Goal: Book appointment/travel/reservation

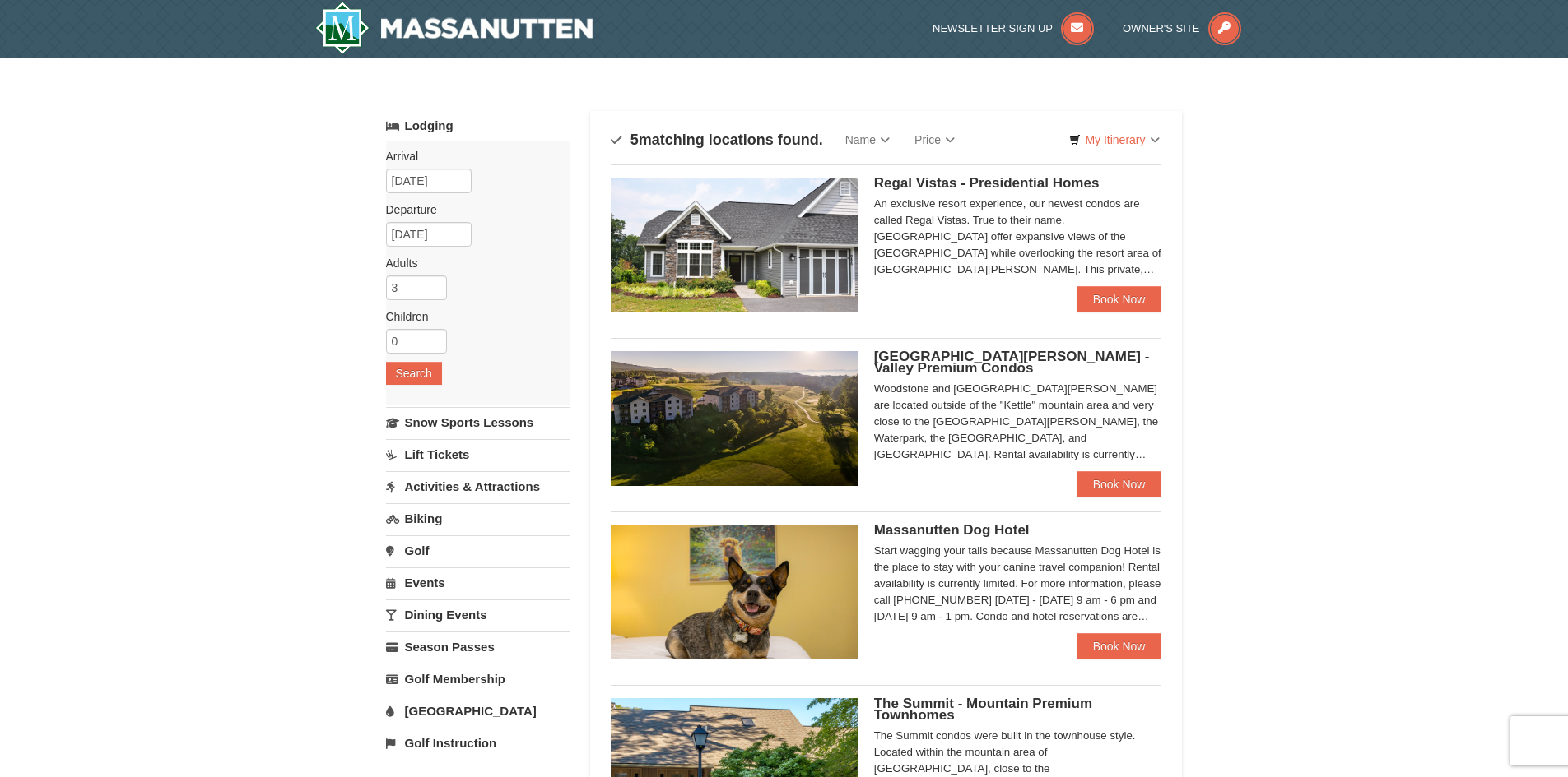
click at [980, 352] on span "[GEOGRAPHIC_DATA][PERSON_NAME] - Valley Premium Condos" at bounding box center [1011, 362] width 275 height 27
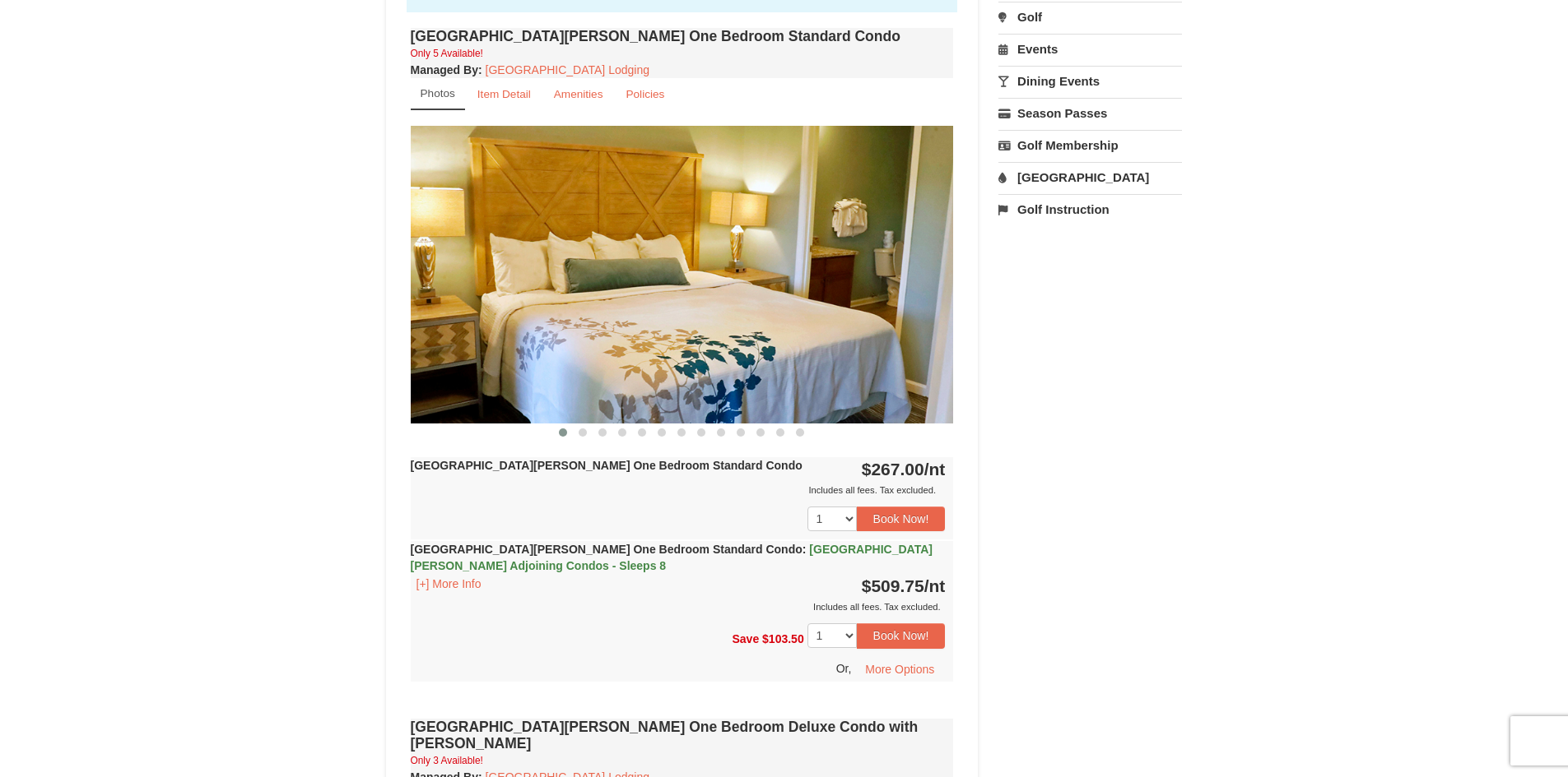
scroll to position [575, 0]
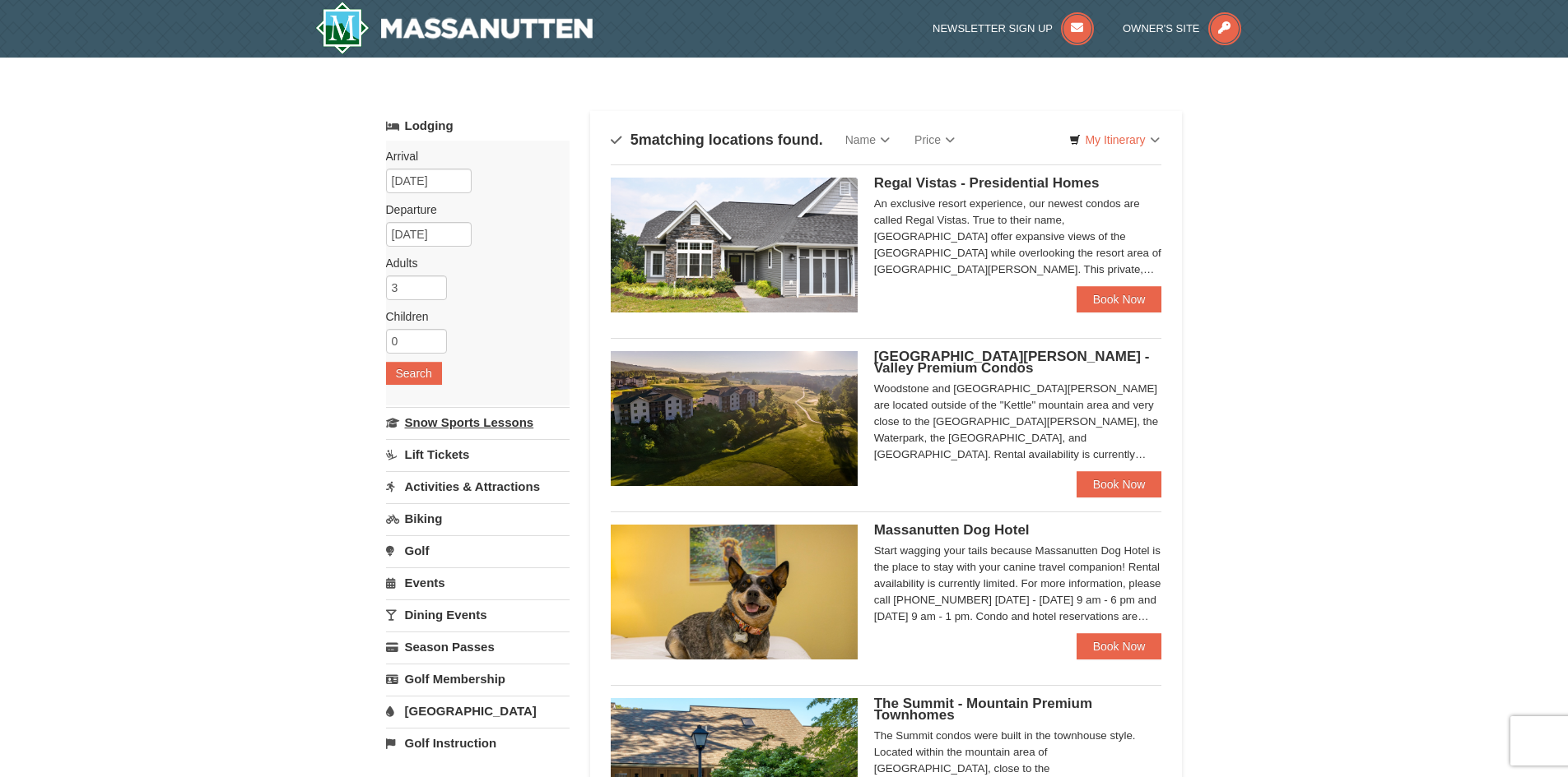
click at [486, 427] on link "Snow Sports Lessons" at bounding box center [478, 423] width 184 height 31
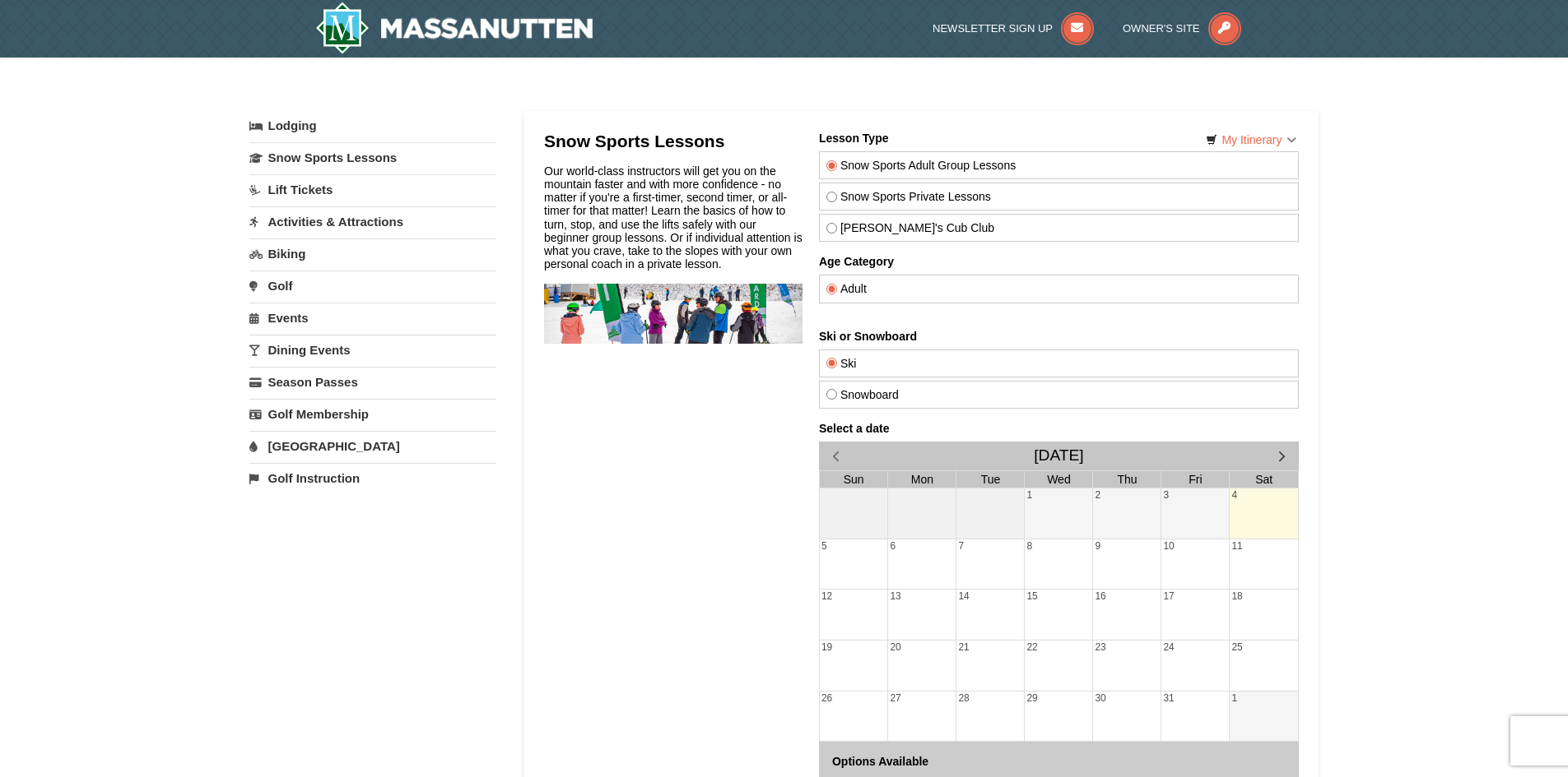
click at [282, 182] on link "Lift Tickets" at bounding box center [373, 190] width 247 height 31
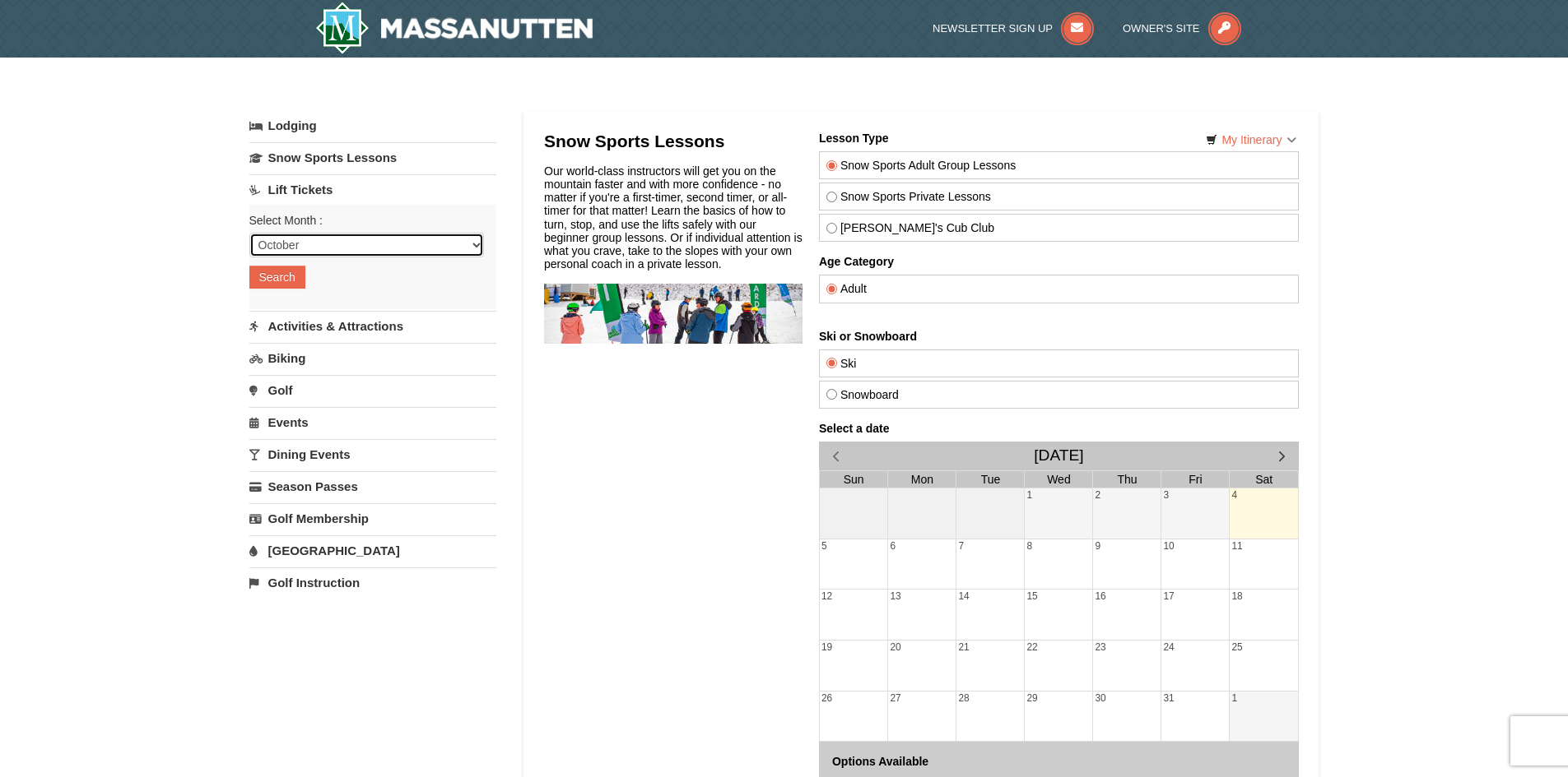
click at [290, 248] on select "October November December January February March April May June July August Sep…" at bounding box center [366, 246] width 234 height 25
select select "12"
click at [249, 233] on select "October November December January February March April May June July August Sep…" at bounding box center [366, 246] width 234 height 25
click at [281, 269] on button "Search" at bounding box center [277, 277] width 56 height 23
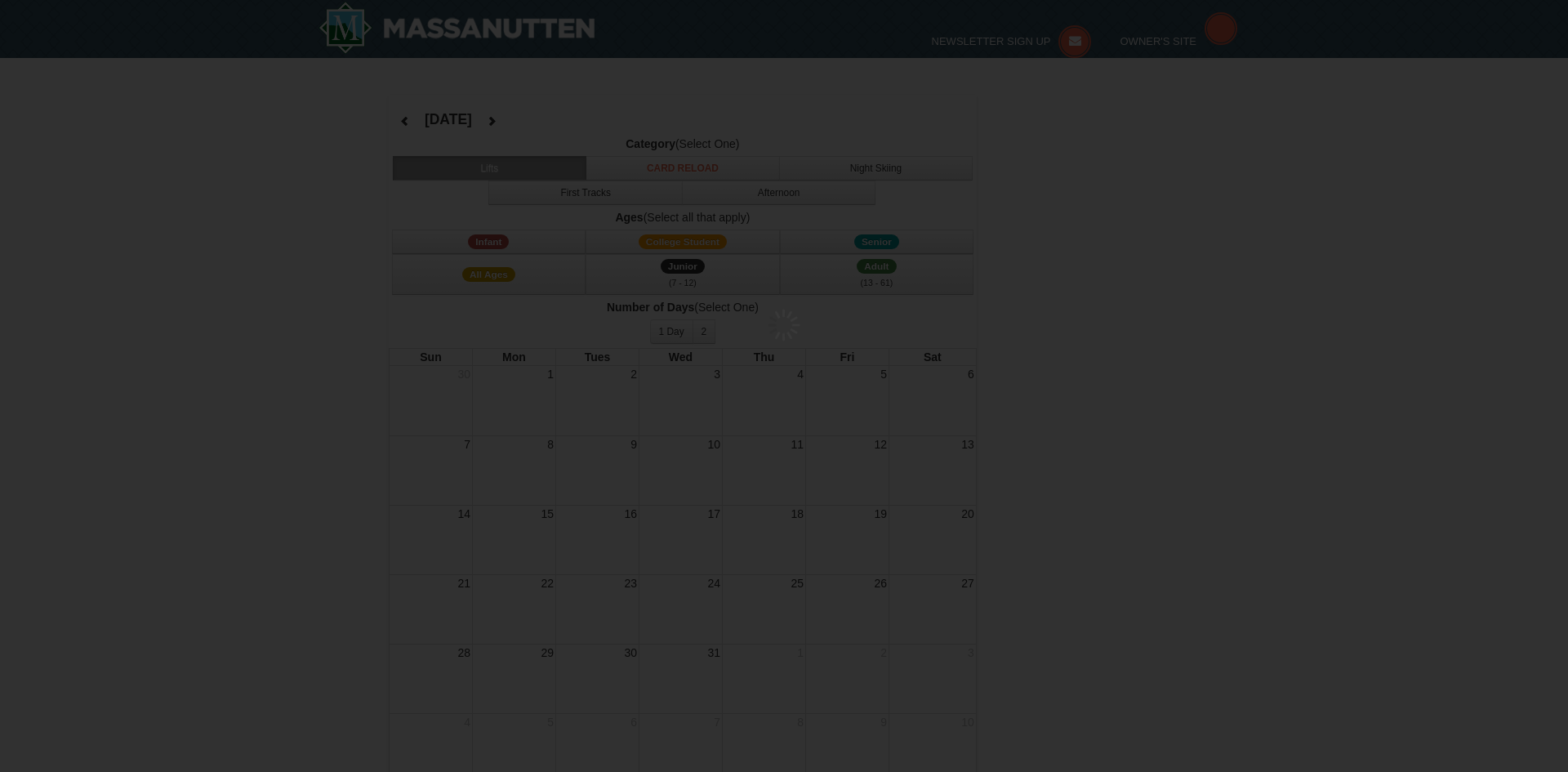
select select "12"
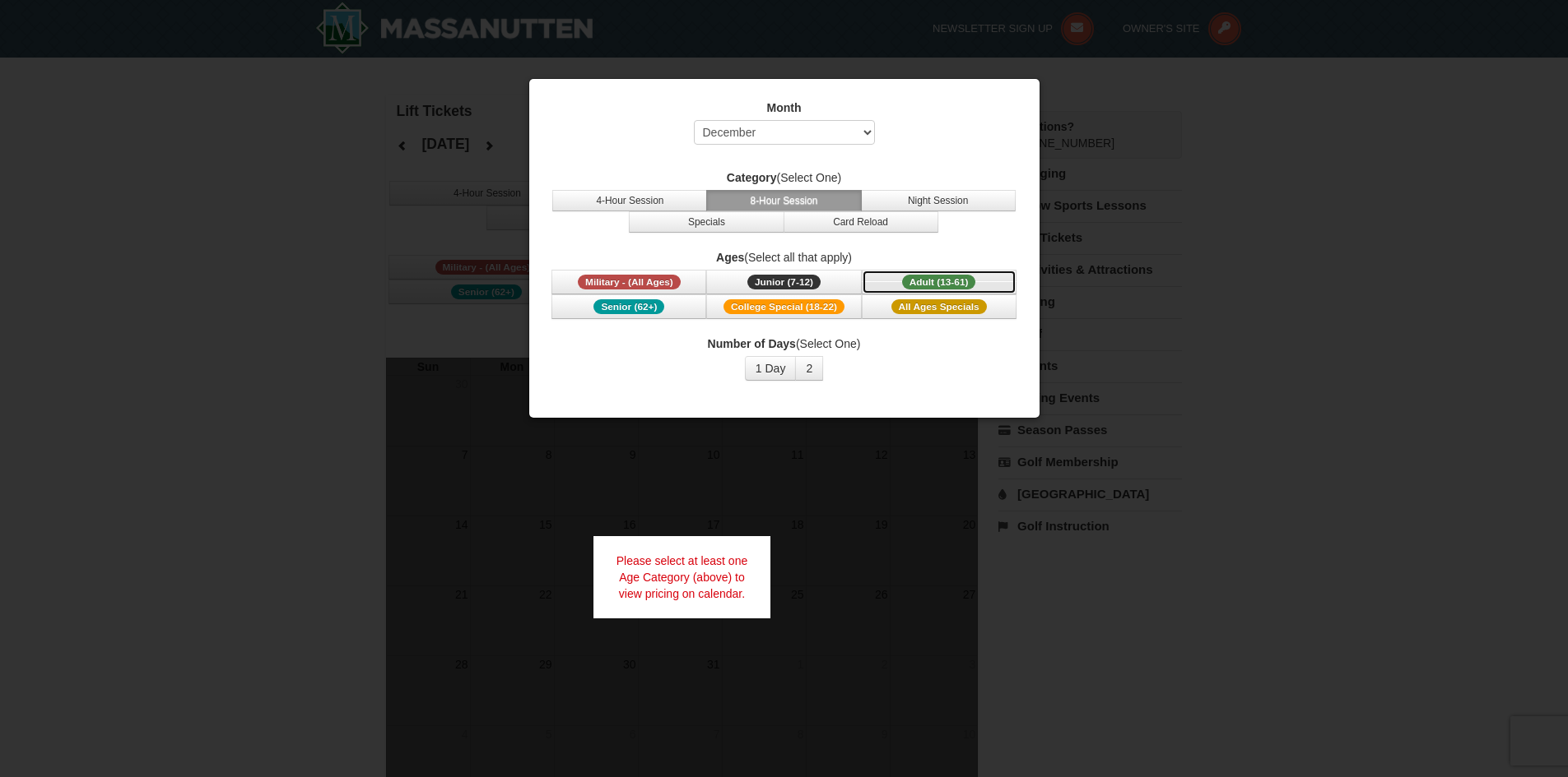
click at [906, 283] on span "Adult (13-61)" at bounding box center [938, 281] width 74 height 14
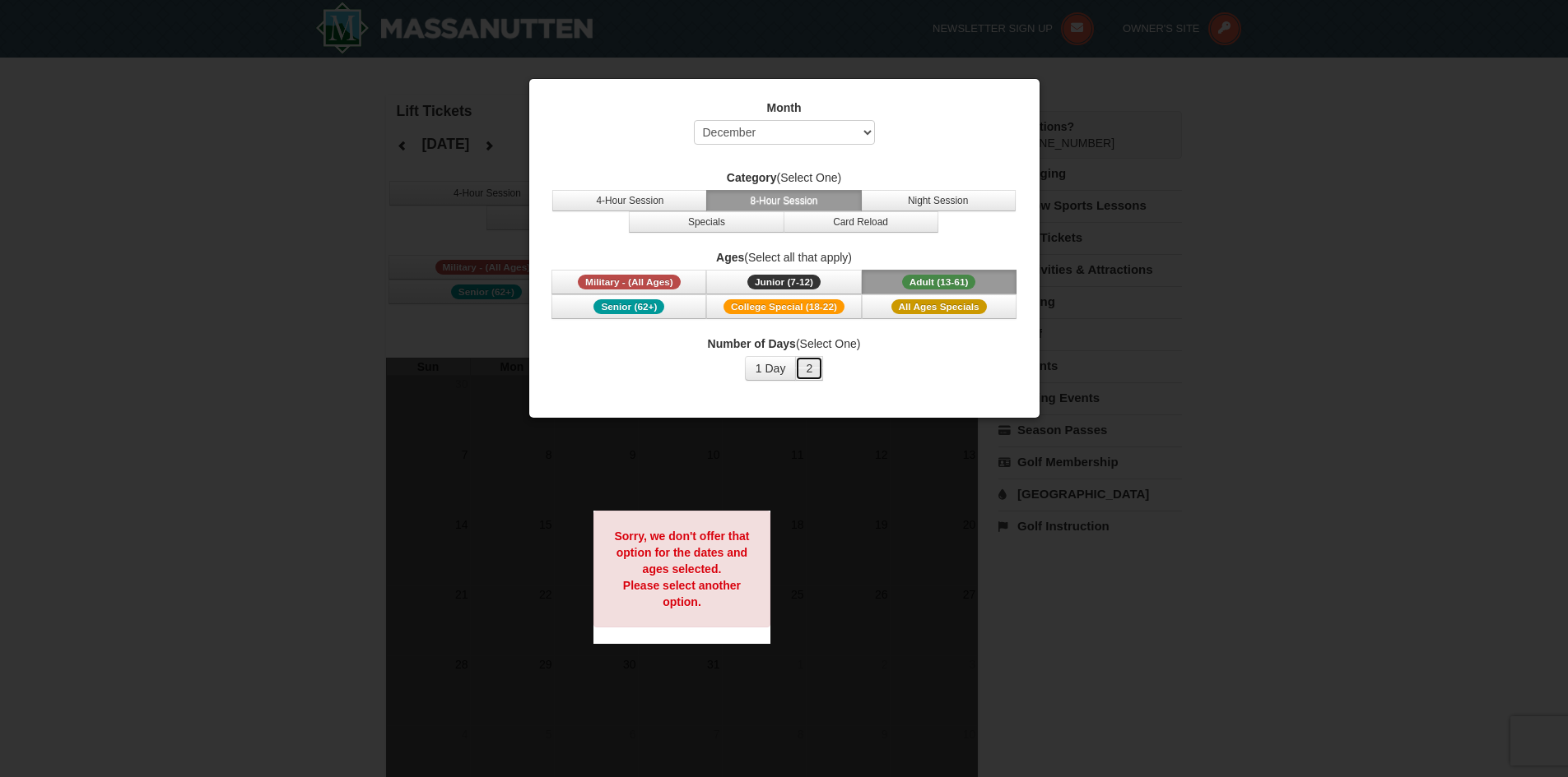
click at [802, 372] on button "2" at bounding box center [808, 369] width 28 height 25
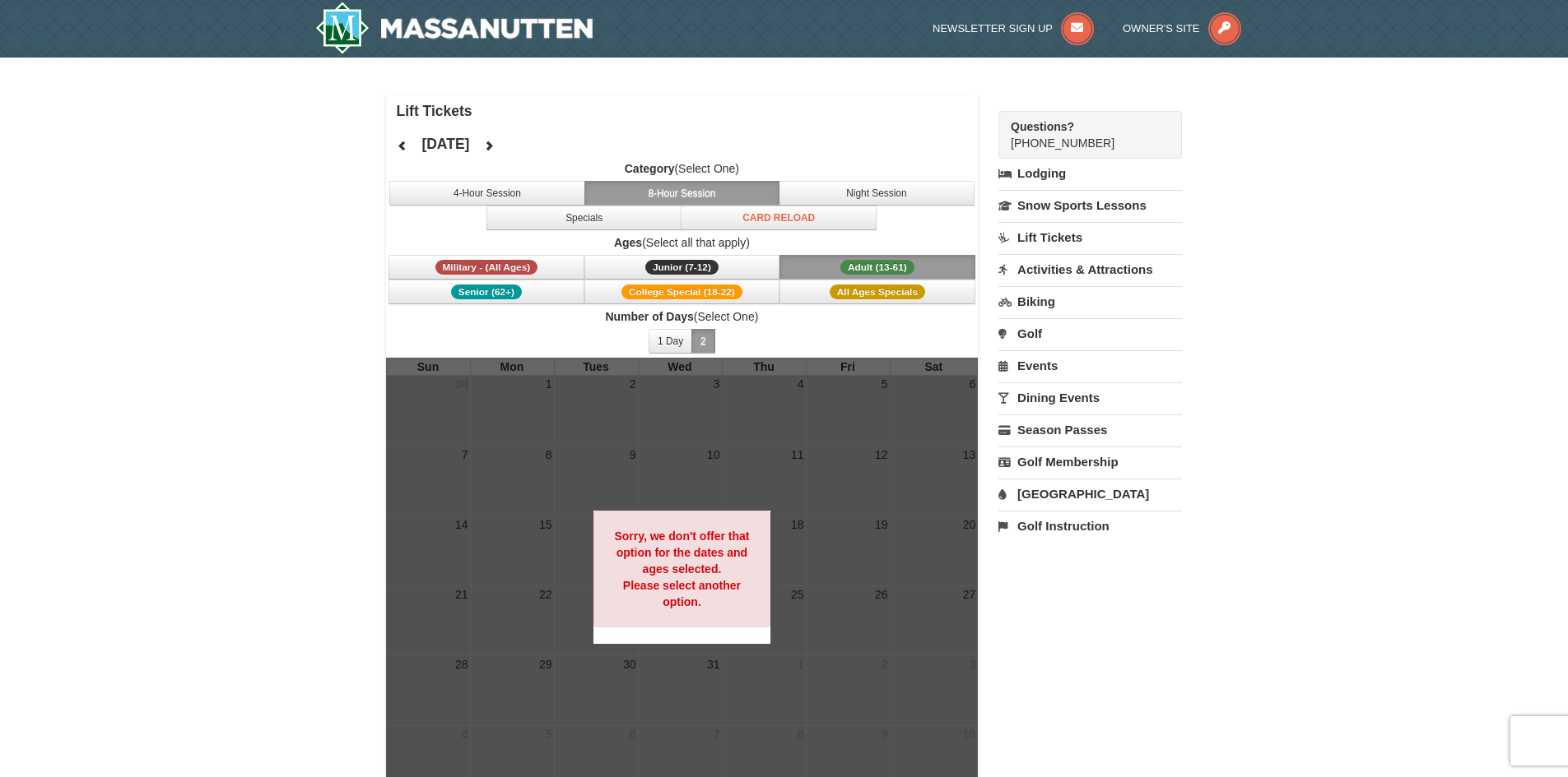
click at [285, 283] on div "× Lift Tickets December 2025 Category (Select One) 4-Hour Session 8-Hour Sessio…" at bounding box center [784, 449] width 1568 height 782
click at [687, 342] on button "1 Day" at bounding box center [669, 342] width 43 height 25
click at [494, 143] on icon at bounding box center [489, 145] width 12 height 12
click at [502, 194] on button "4-Hour Session" at bounding box center [486, 194] width 196 height 25
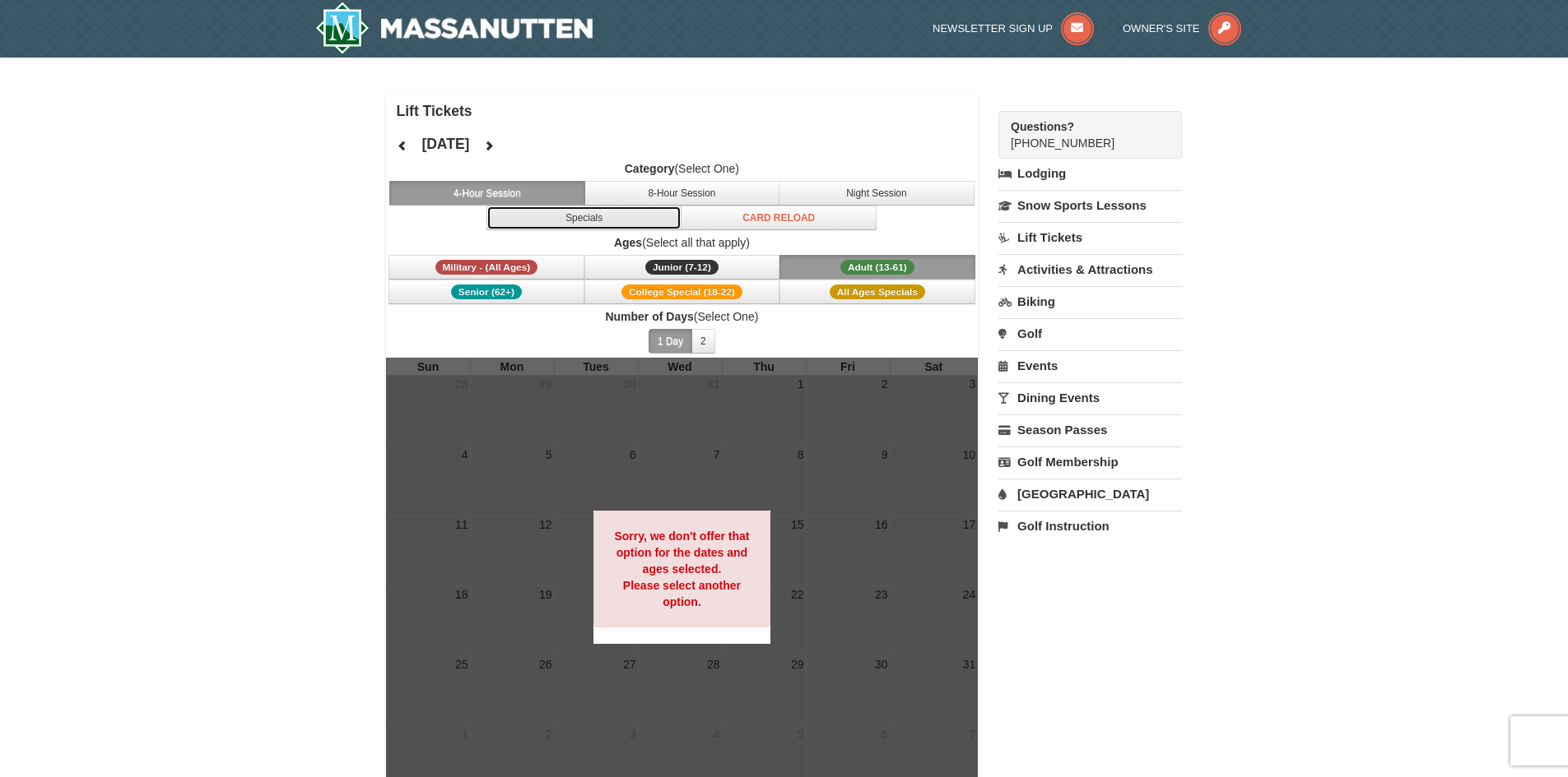
click at [599, 218] on button "Specials" at bounding box center [584, 219] width 196 height 25
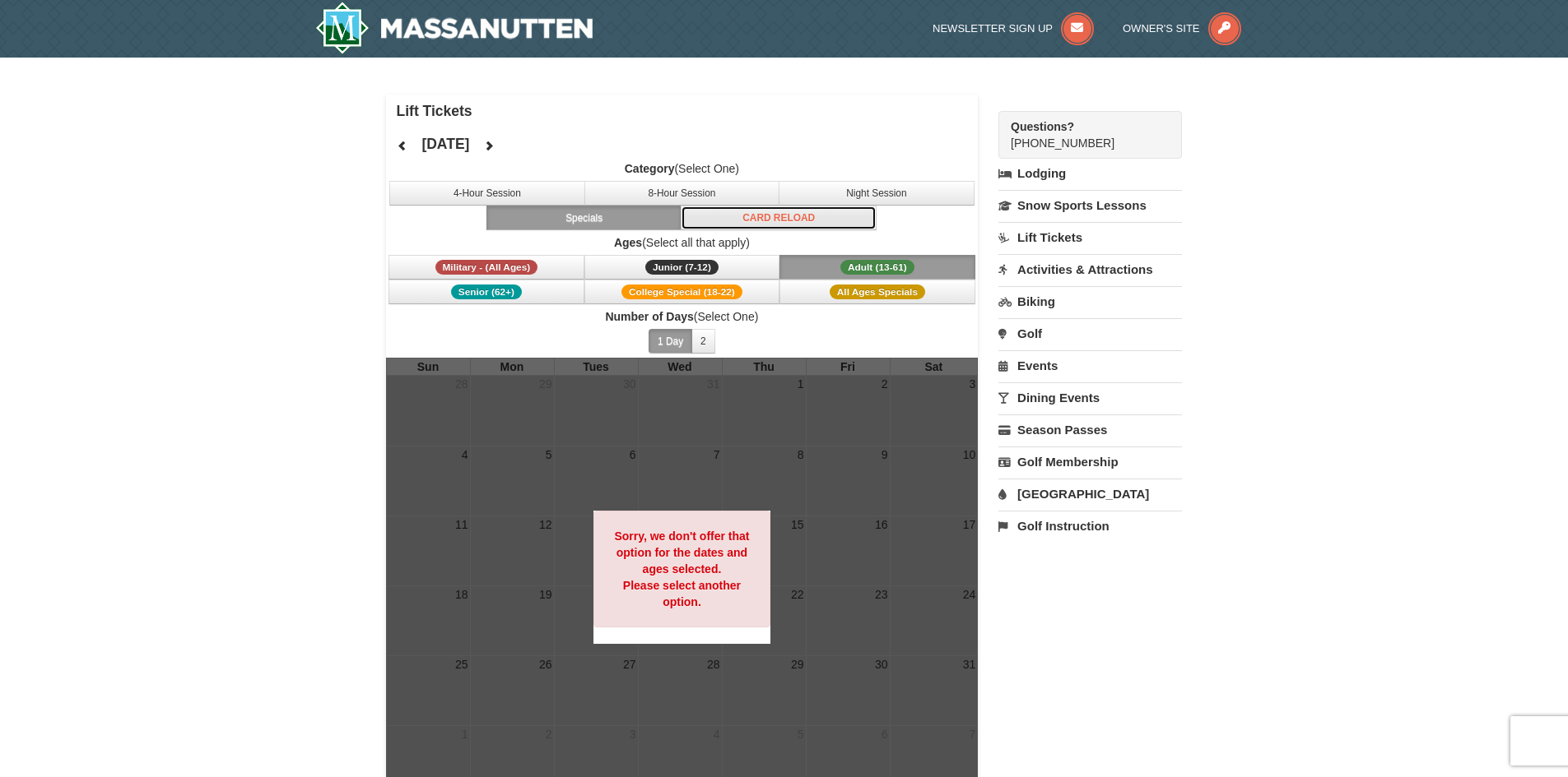
click at [715, 222] on button "Card Reload" at bounding box center [778, 219] width 196 height 25
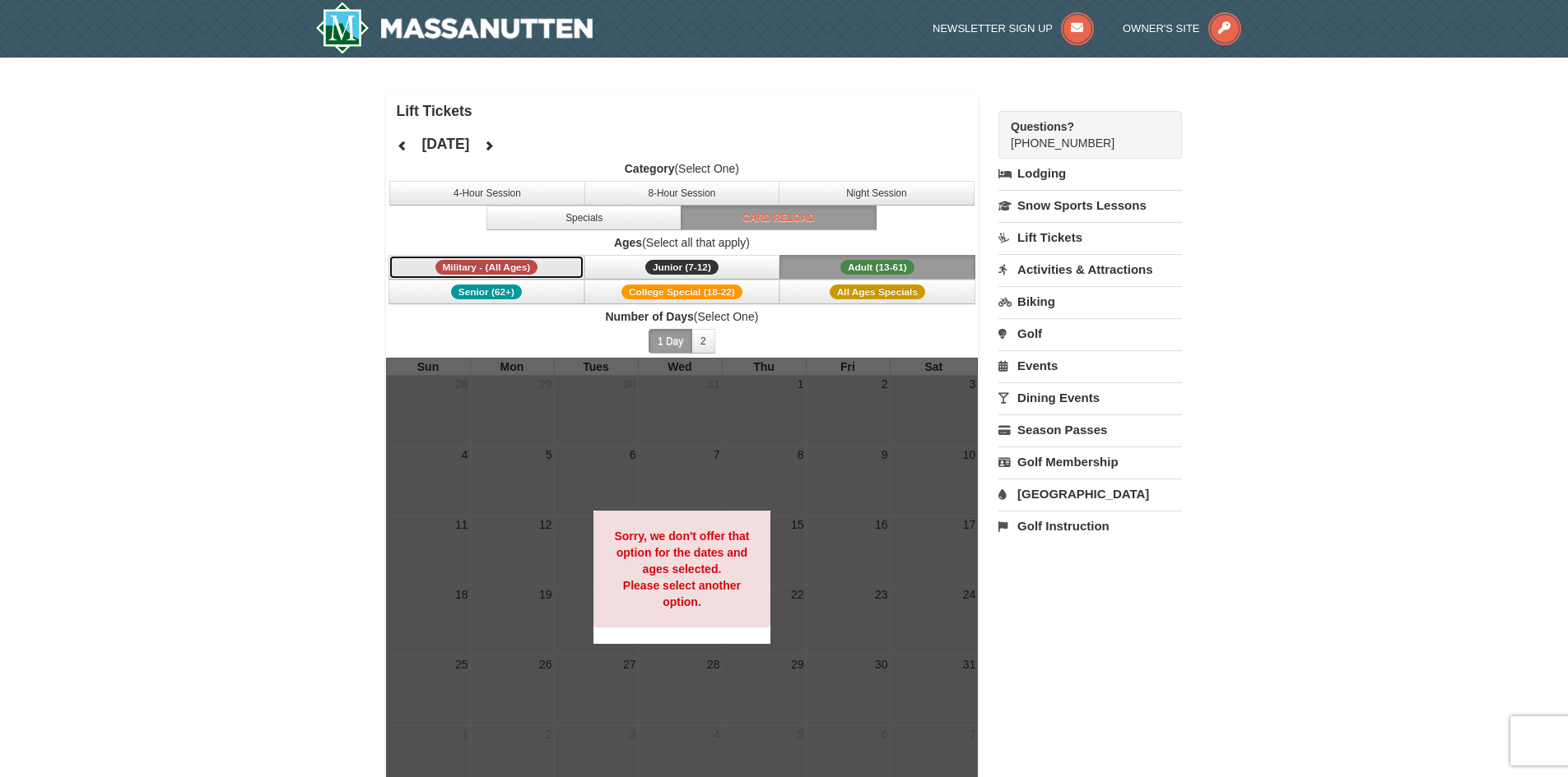
click at [472, 261] on span "Military - (All Ages)" at bounding box center [486, 267] width 103 height 14
click at [414, 142] on button at bounding box center [403, 145] width 33 height 25
click at [410, 142] on button at bounding box center [403, 145] width 33 height 25
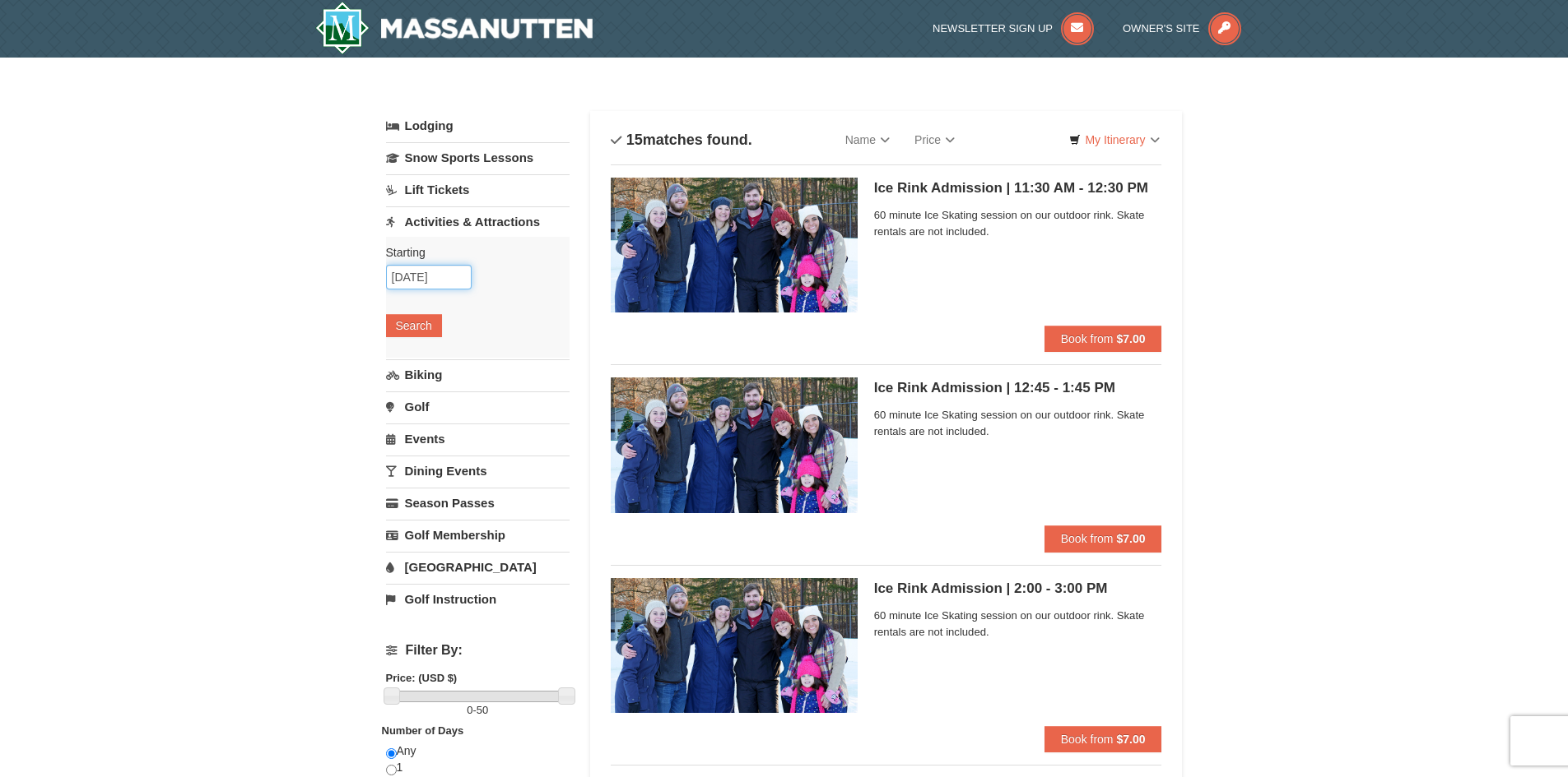
click at [433, 273] on input "[DATE]" at bounding box center [429, 277] width 86 height 25
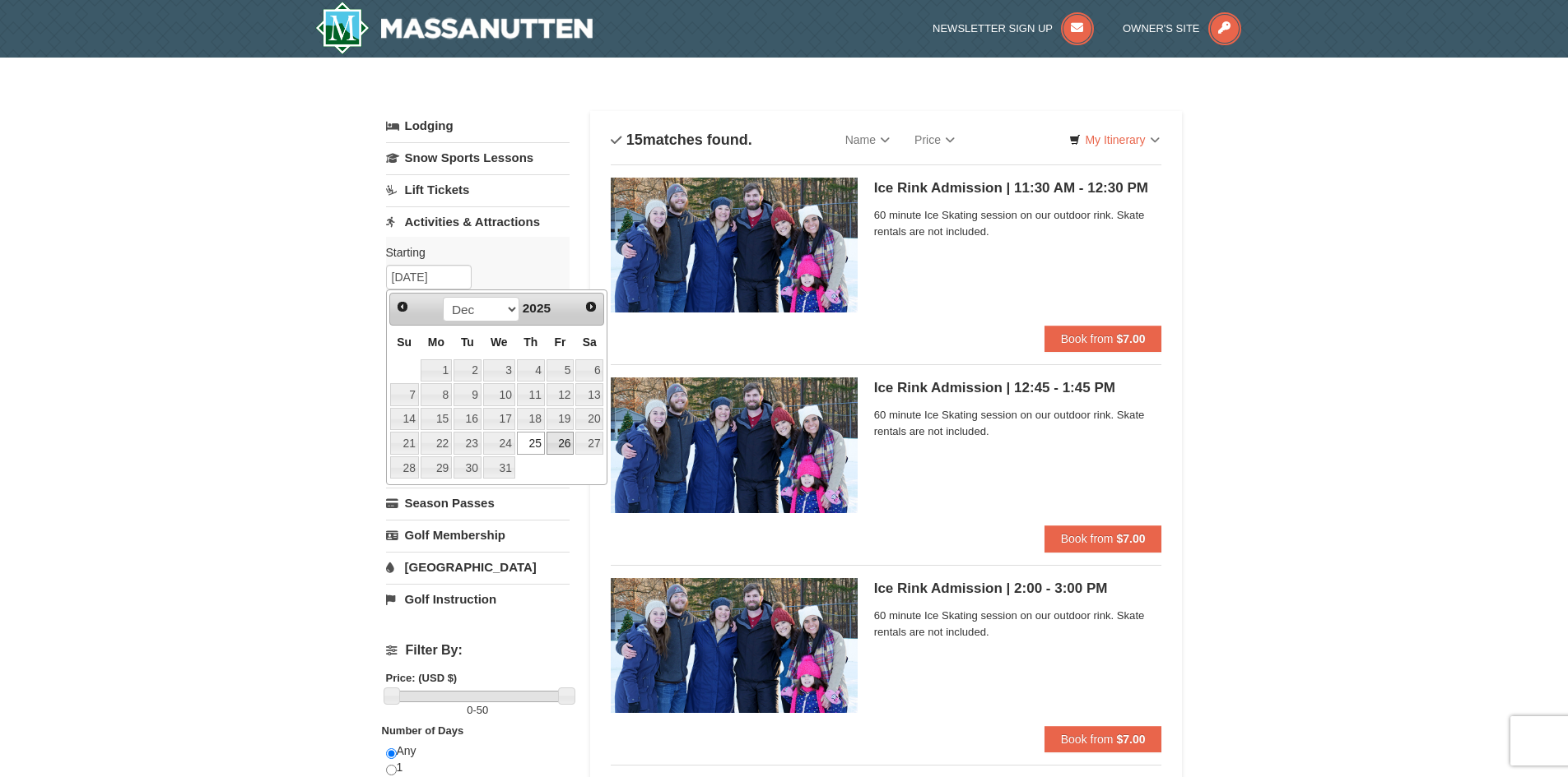
click at [551, 439] on link "26" at bounding box center [560, 444] width 28 height 23
type input "[DATE]"
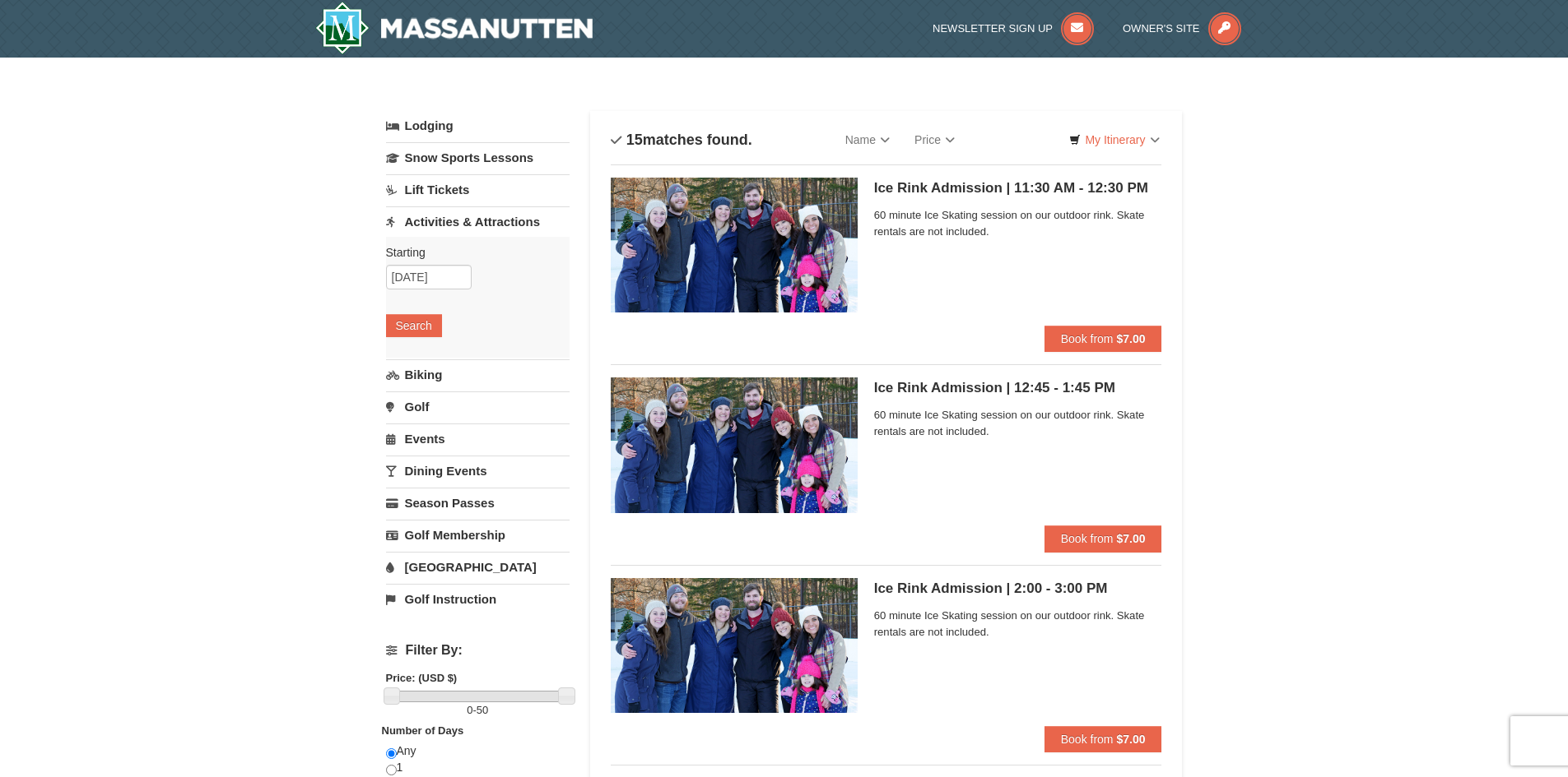
click at [417, 337] on div "Starting Please format dates MM/DD/YYYY Please format dates MM/DD/YYYY [DATE] S…" at bounding box center [478, 298] width 184 height 121
click at [421, 324] on button "Search" at bounding box center [414, 325] width 56 height 23
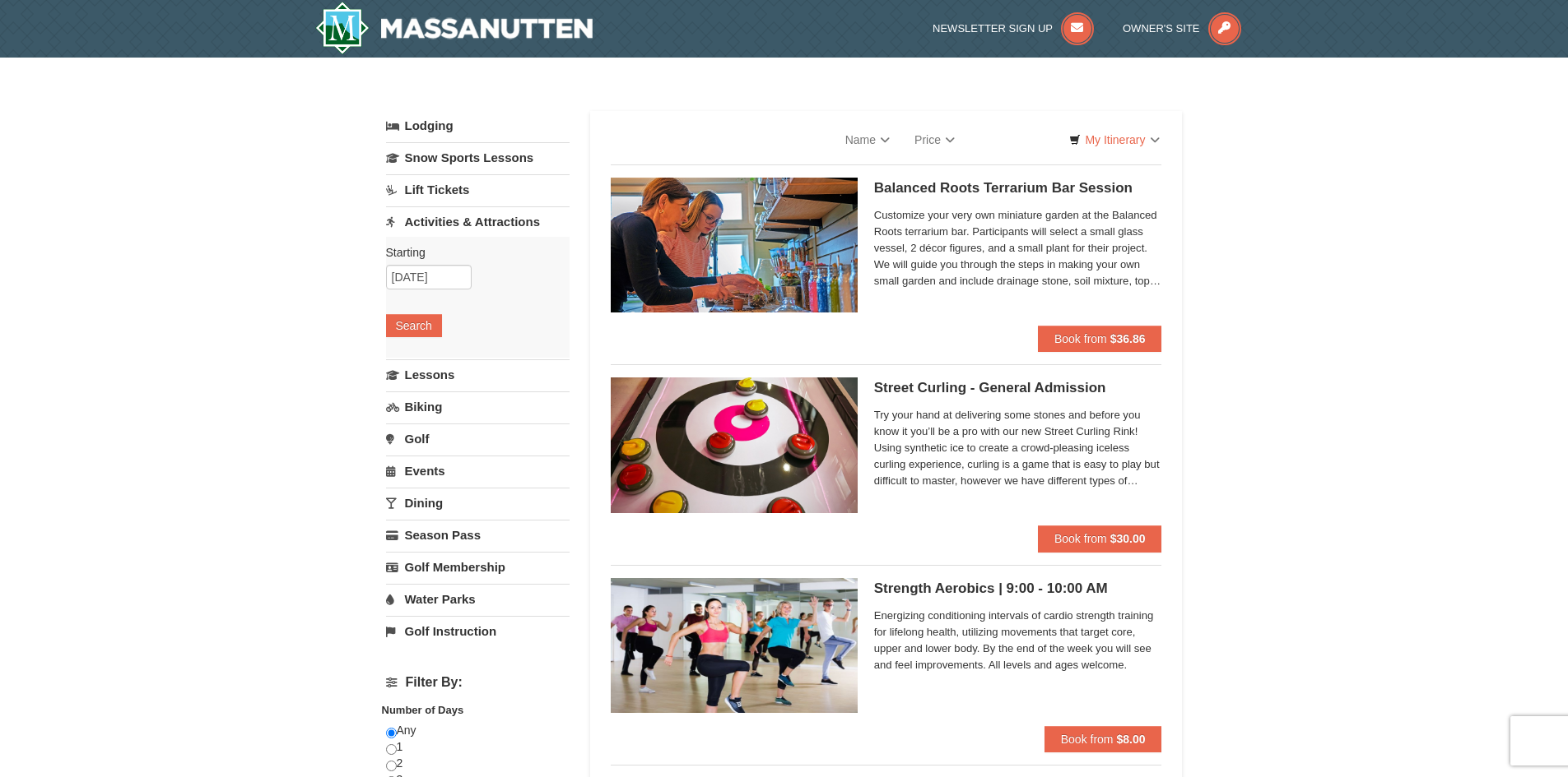
select select "10"
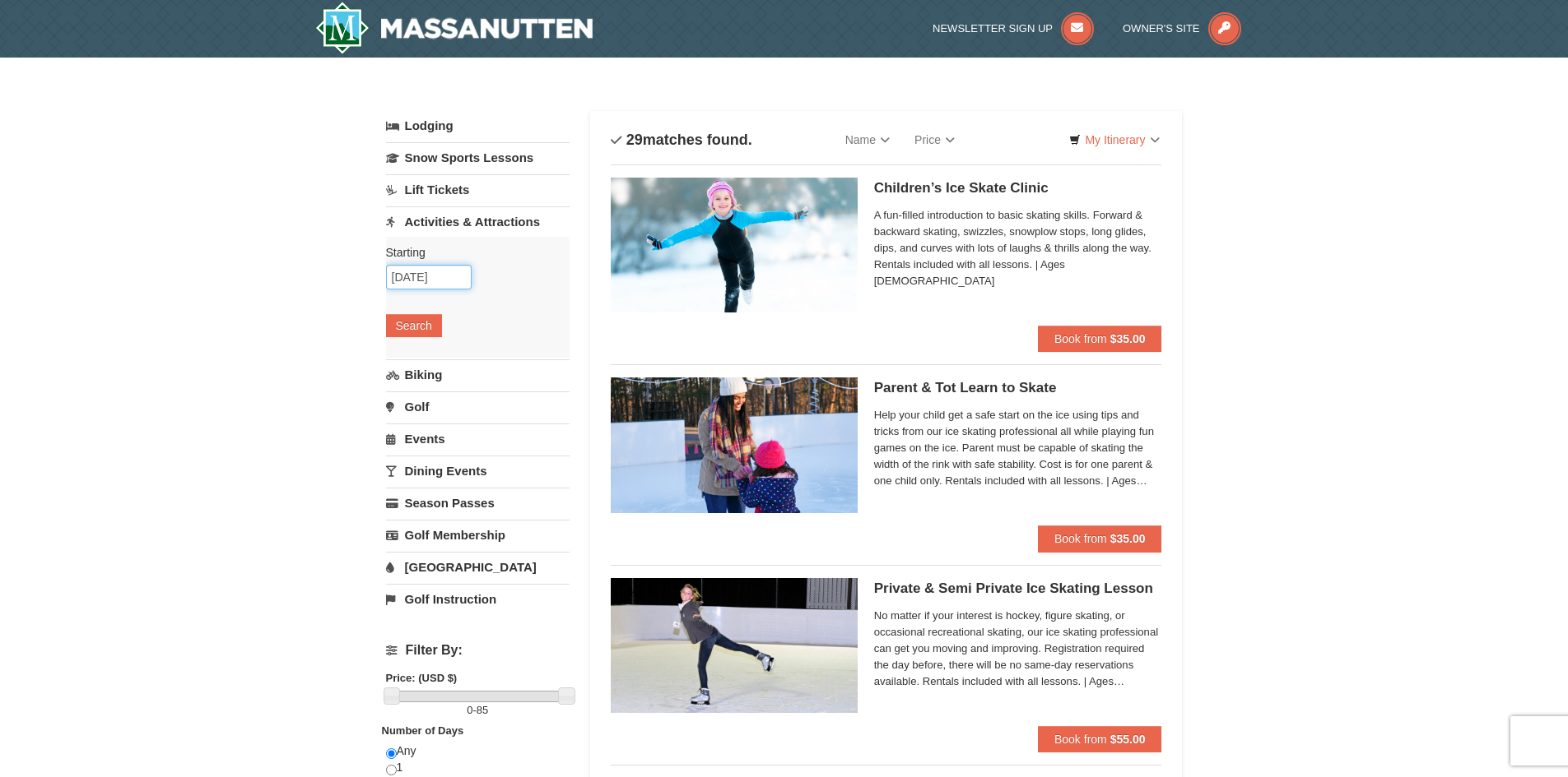
click at [408, 278] on input "[DATE]" at bounding box center [429, 277] width 86 height 25
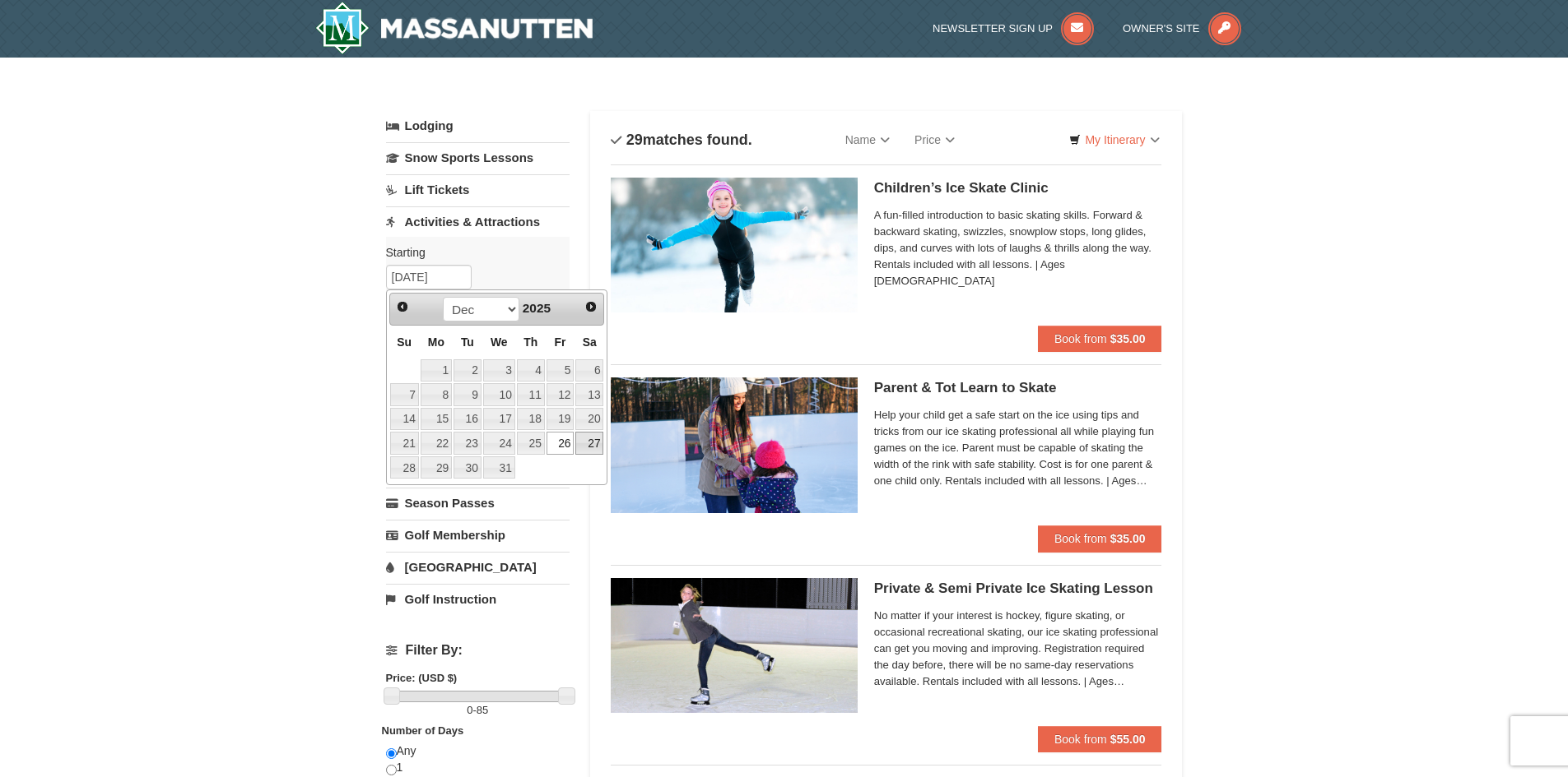
click at [587, 447] on link "27" at bounding box center [588, 444] width 28 height 23
type input "[DATE]"
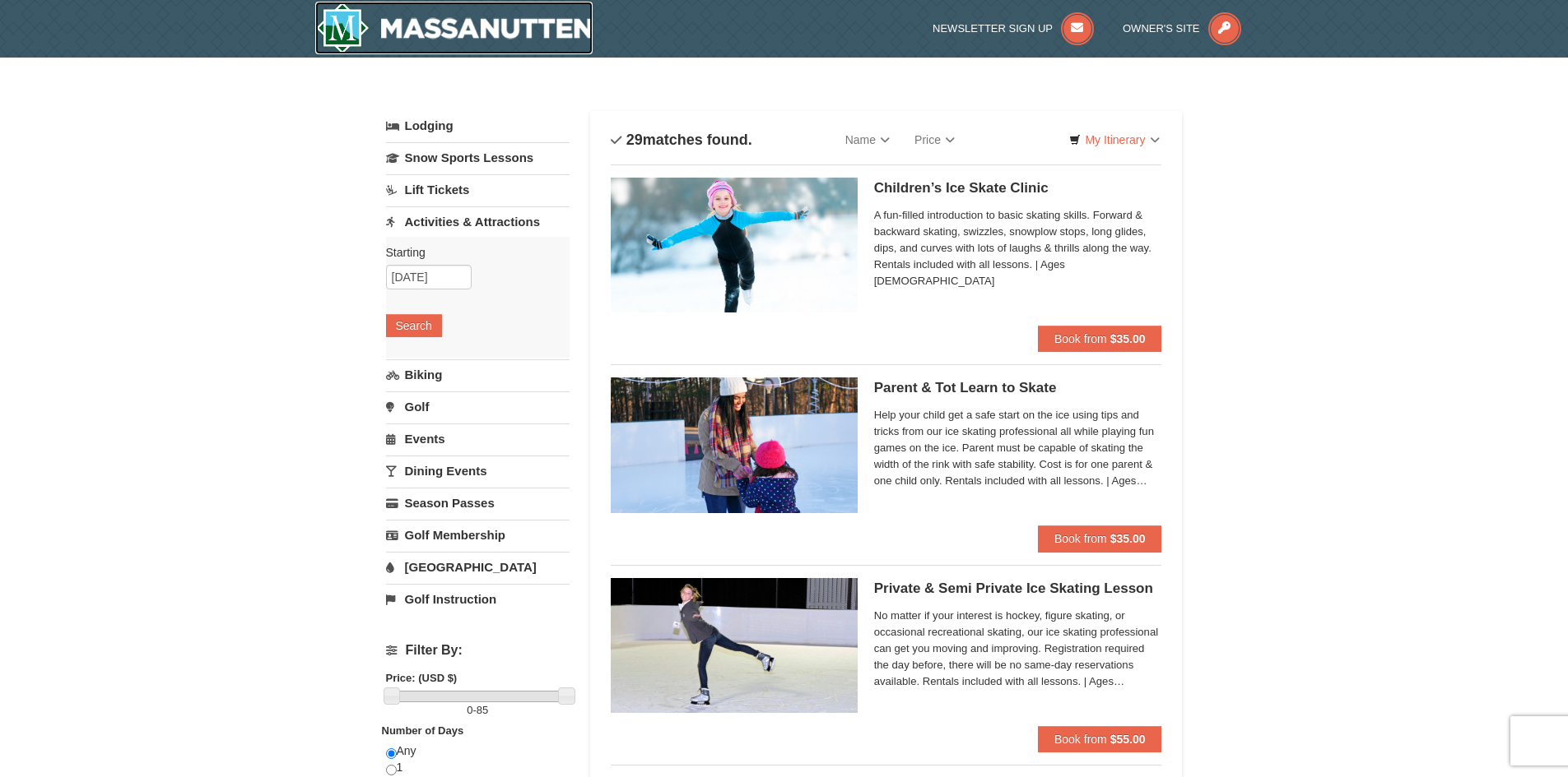
click at [473, 37] on img at bounding box center [454, 28] width 278 height 53
